Goal: Information Seeking & Learning: Learn about a topic

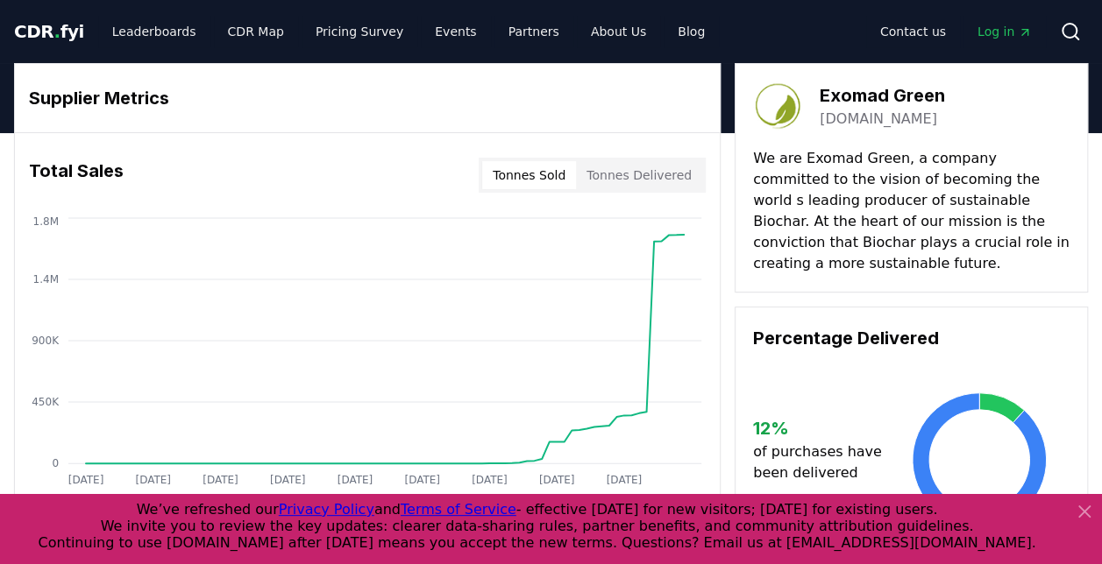
click at [45, 30] on span "CDR . fyi" at bounding box center [49, 31] width 70 height 21
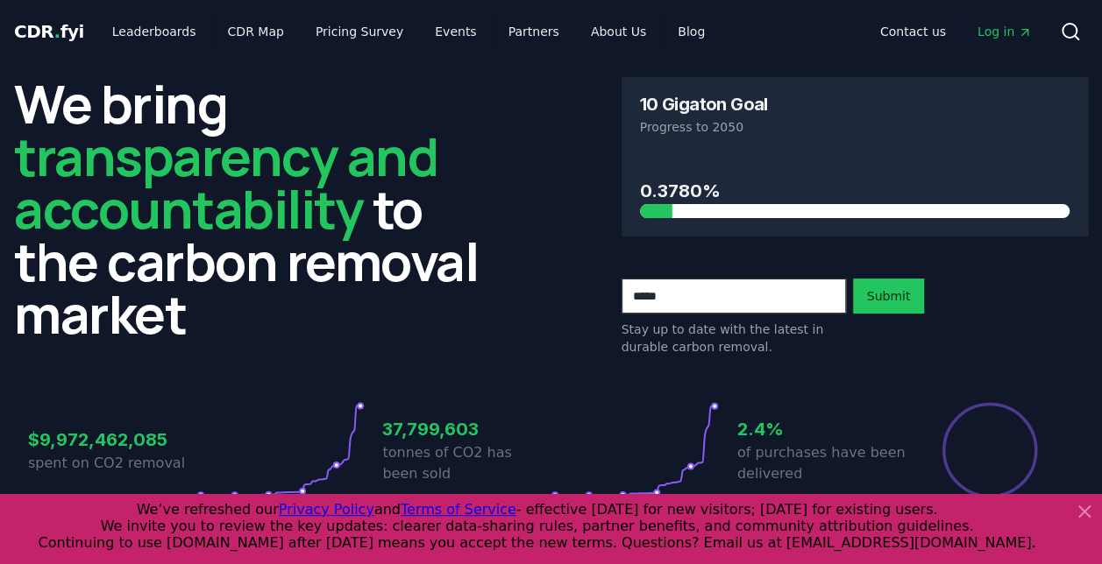
click at [1085, 508] on icon at bounding box center [1083, 511] width 21 height 21
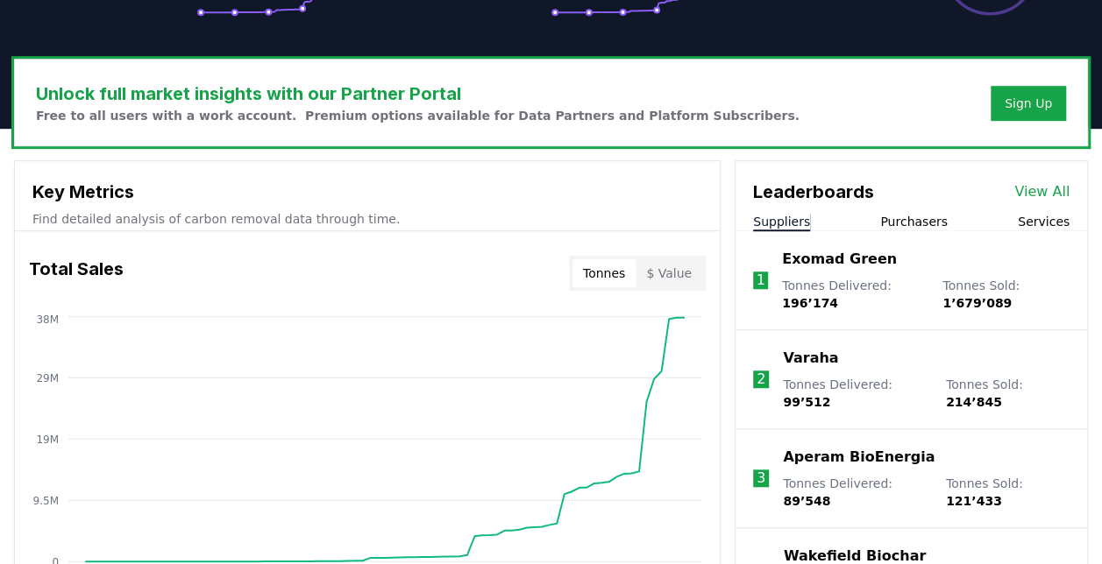
scroll to position [576, 0]
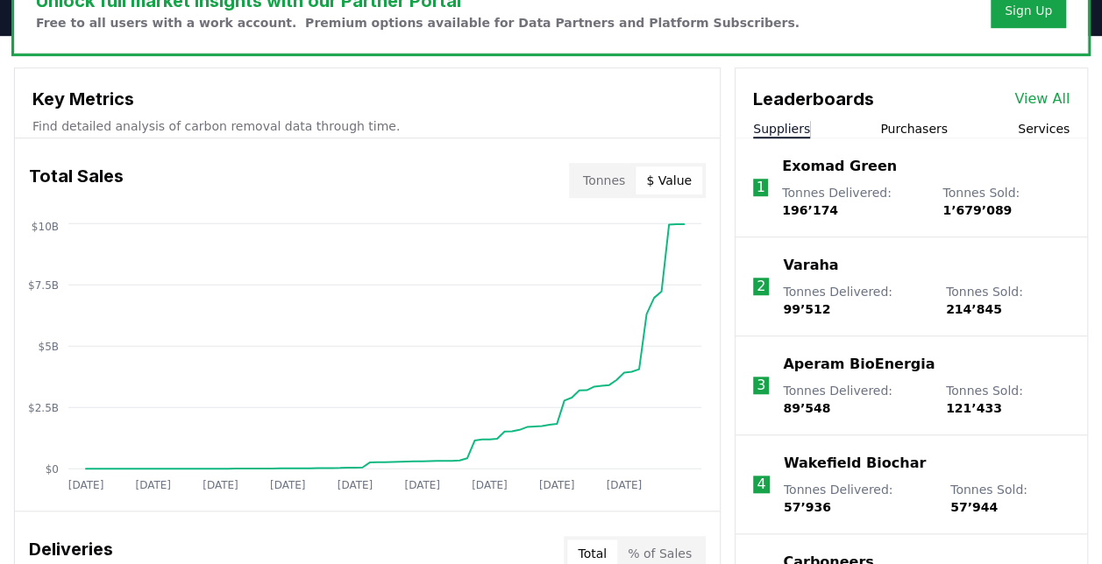
click at [689, 181] on button "$ Value" at bounding box center [668, 180] width 67 height 28
click at [629, 179] on button "Tonnes" at bounding box center [603, 180] width 63 height 28
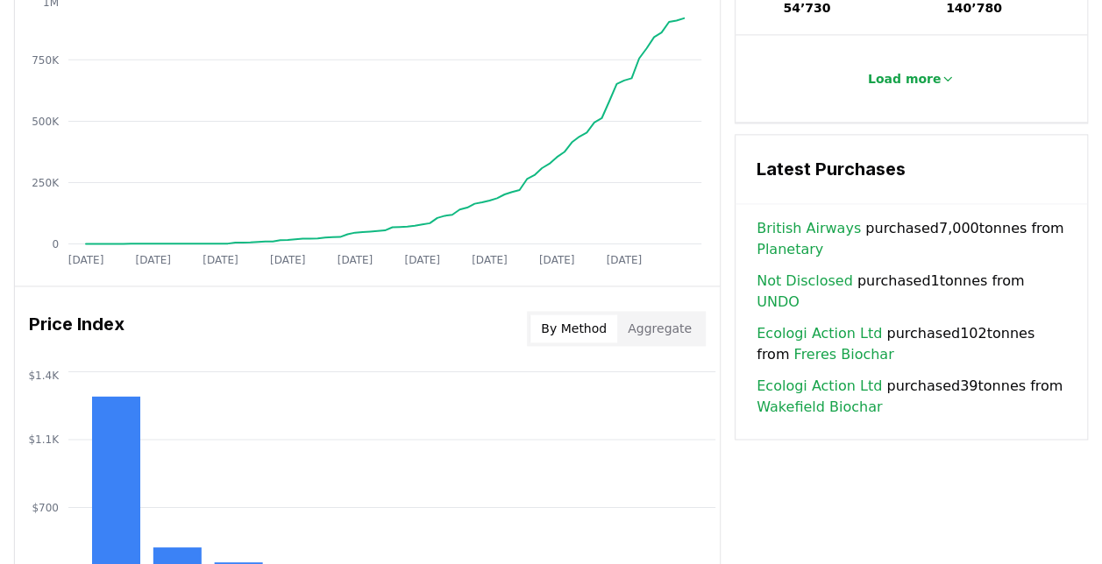
scroll to position [1175, 0]
click at [776, 238] on link "Planetary" at bounding box center [789, 248] width 67 height 21
